Goal: Transaction & Acquisition: Purchase product/service

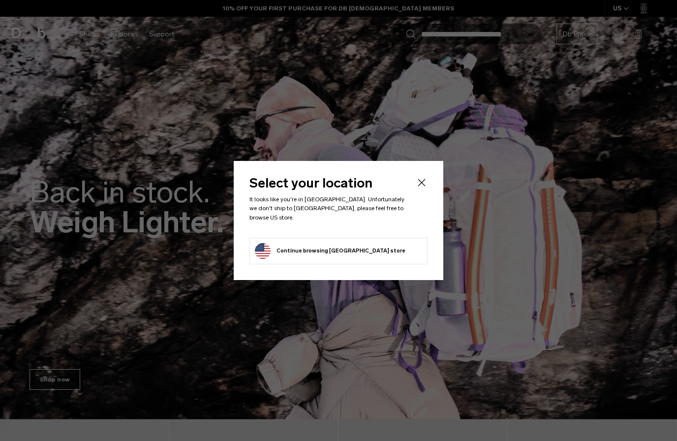
click at [419, 188] on icon "Close" at bounding box center [422, 183] width 12 height 12
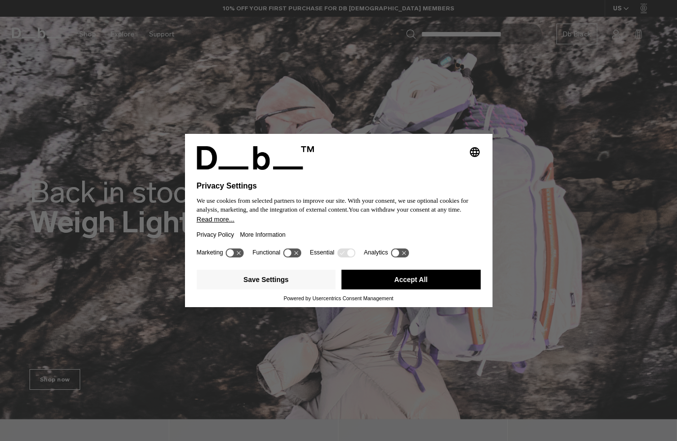
click at [424, 279] on button "Accept All" at bounding box center [411, 280] width 139 height 20
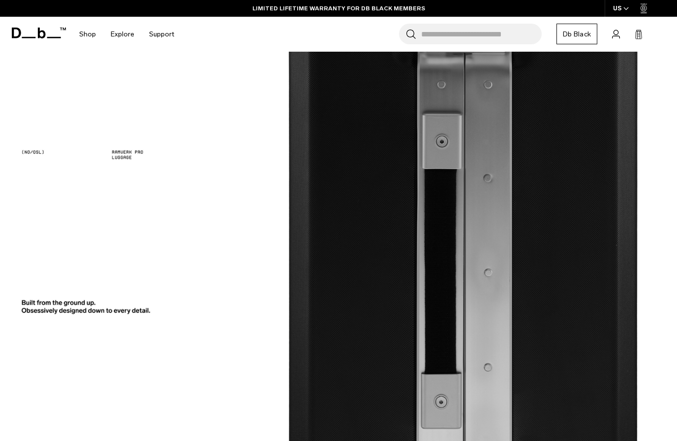
scroll to position [1278, 0]
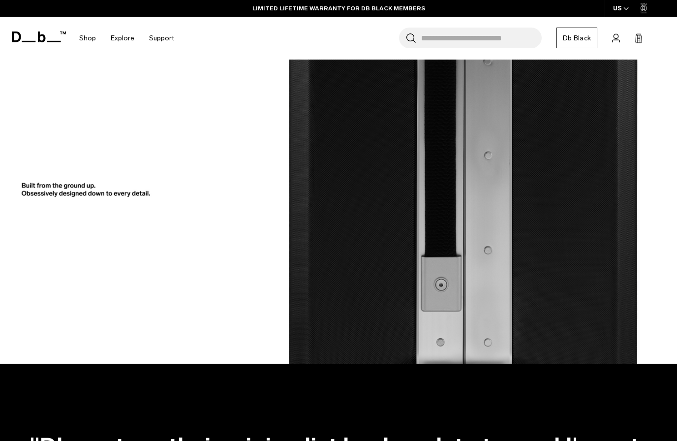
click at [548, 303] on img at bounding box center [338, 48] width 677 height 631
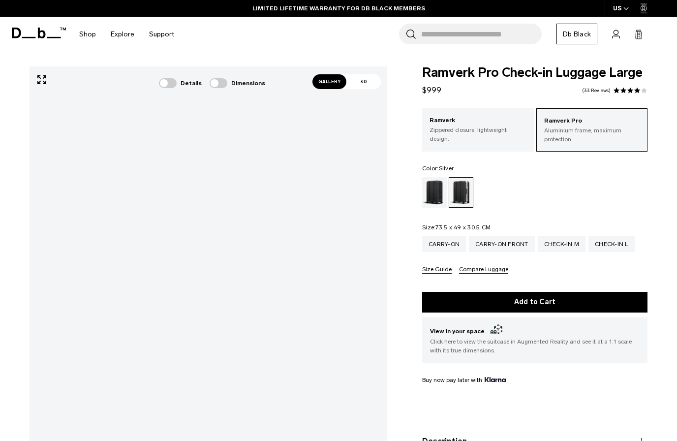
click at [225, 85] on span at bounding box center [219, 83] width 18 height 10
click at [177, 80] on label at bounding box center [168, 83] width 18 height 10
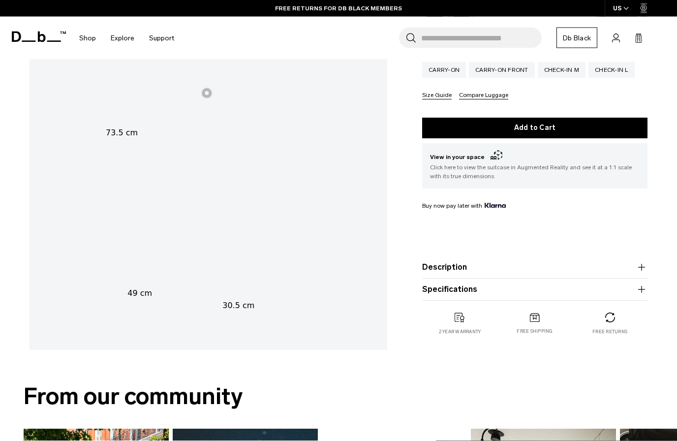
scroll to position [202, 0]
click at [632, 273] on button "Description" at bounding box center [534, 267] width 225 height 12
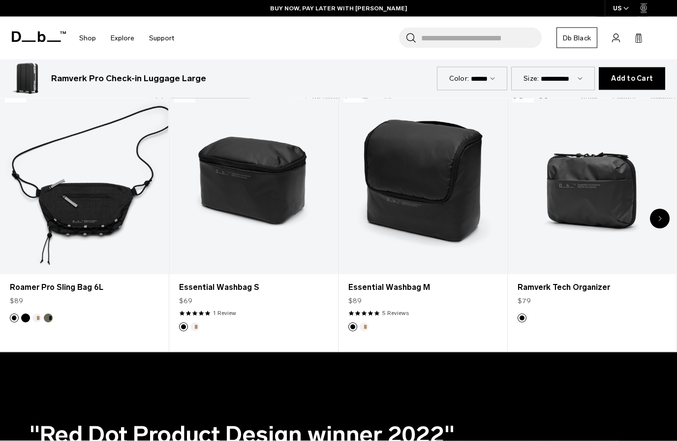
scroll to position [2205, 0]
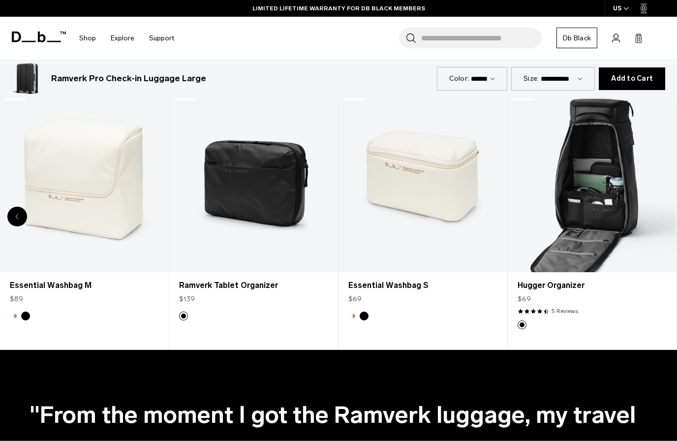
click at [618, 180] on link "Hugger Organizer" at bounding box center [592, 178] width 168 height 187
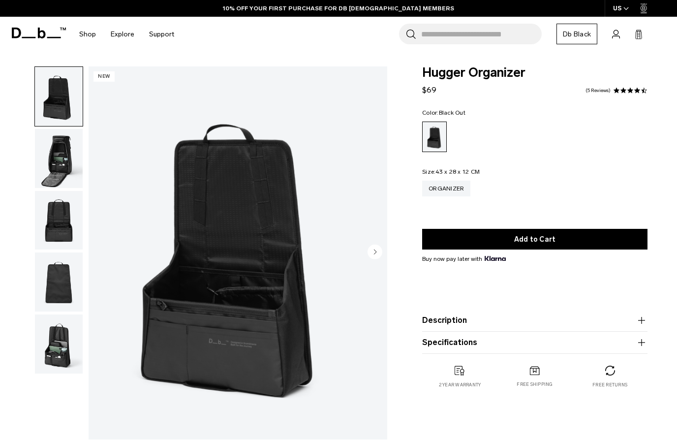
click at [62, 163] on img "button" at bounding box center [59, 158] width 48 height 59
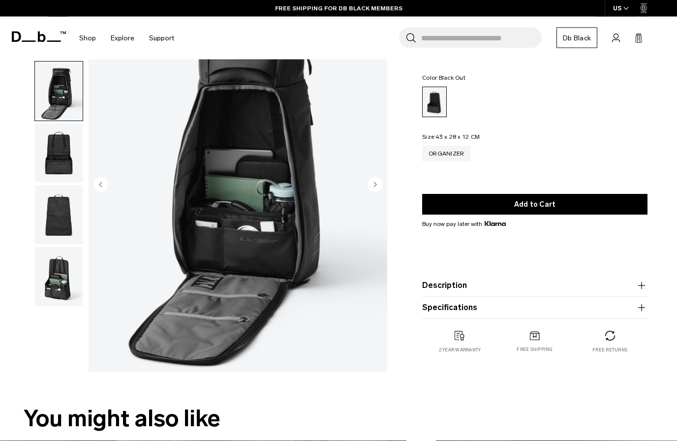
scroll to position [68, 0]
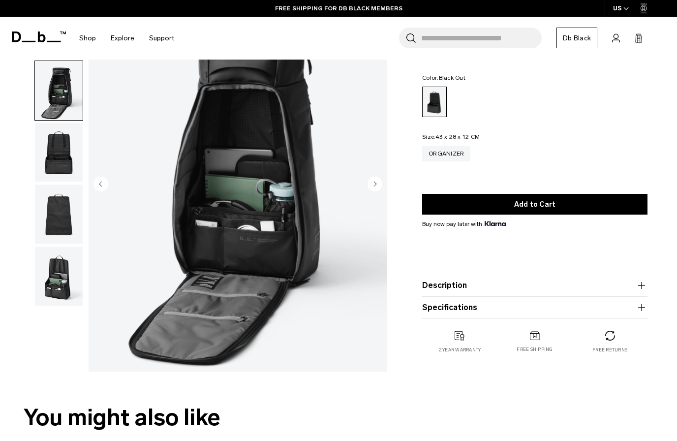
click at [65, 155] on img "button" at bounding box center [59, 152] width 48 height 59
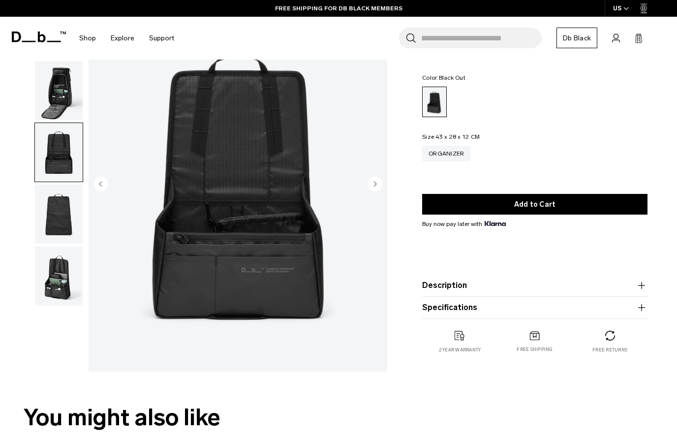
click at [69, 216] on img "button" at bounding box center [59, 214] width 48 height 59
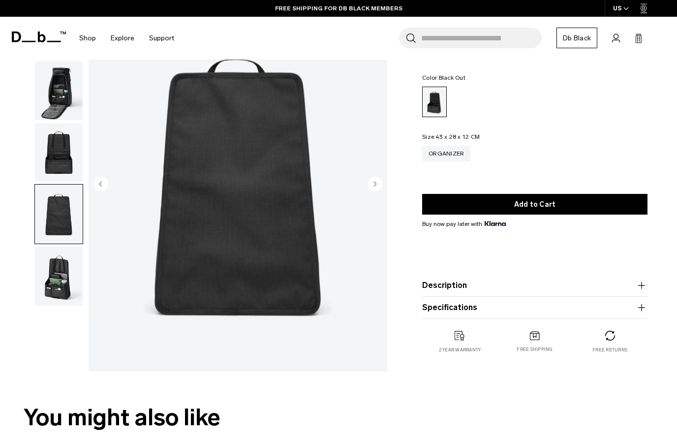
click at [66, 284] on img "button" at bounding box center [59, 276] width 48 height 59
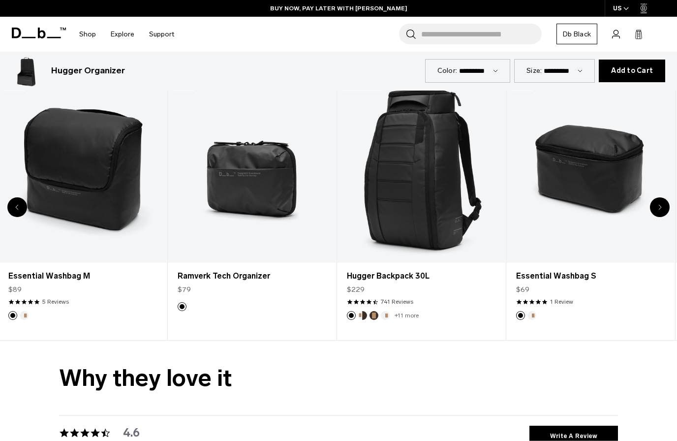
scroll to position [1972, 0]
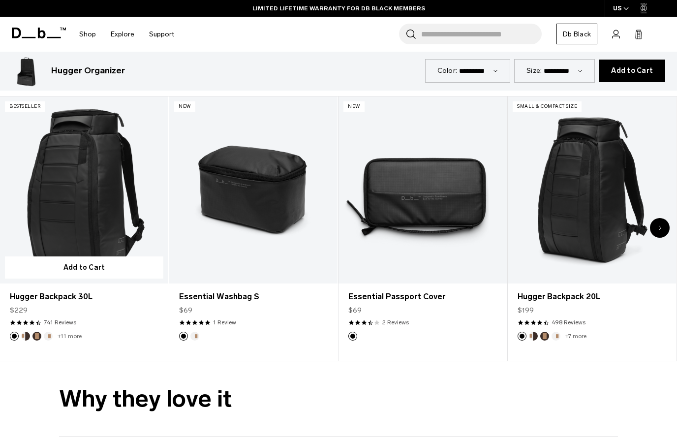
click at [96, 257] on button "Add to Cart" at bounding box center [84, 267] width 158 height 22
click at [97, 262] on button "Add to Cart" at bounding box center [84, 267] width 158 height 22
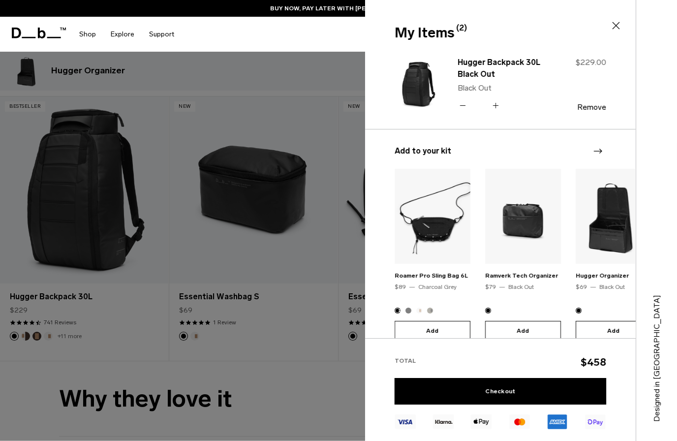
click at [104, 305] on div at bounding box center [338, 220] width 677 height 441
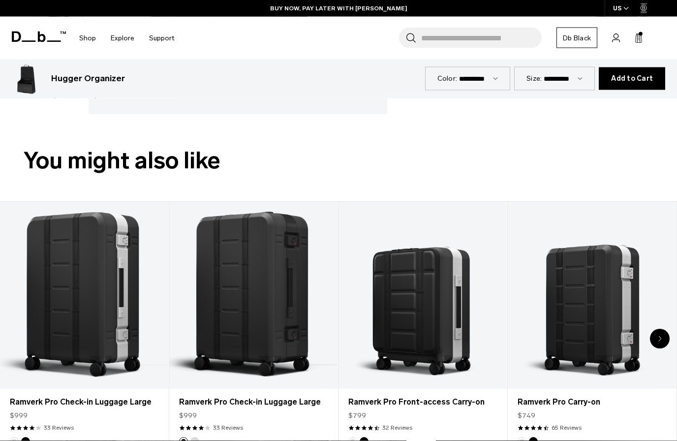
scroll to position [421, 0]
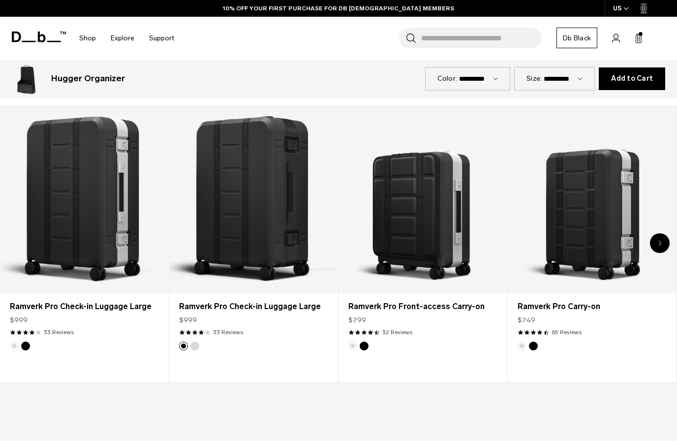
click at [105, 311] on link "Ramverk Pro Check-in Luggage Large" at bounding box center [84, 307] width 149 height 12
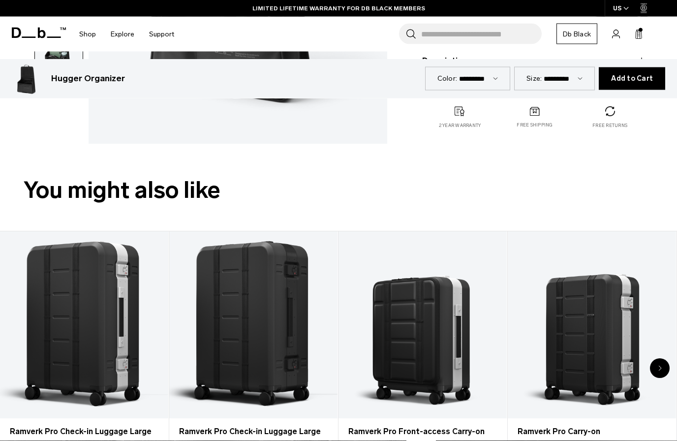
scroll to position [0, 0]
